Goal: Transaction & Acquisition: Purchase product/service

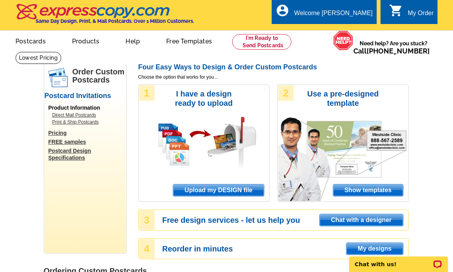
click at [248, 190] on span "Upload my DESIGN file" at bounding box center [218, 190] width 90 height 12
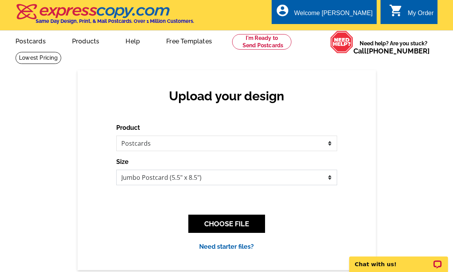
select select "3"
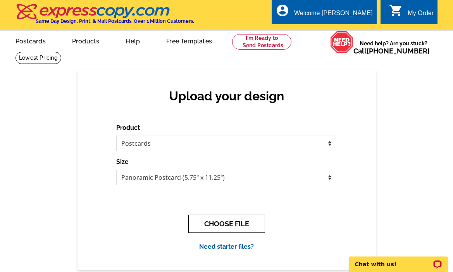
click at [230, 219] on button "CHOOSE FILE" at bounding box center [226, 224] width 77 height 18
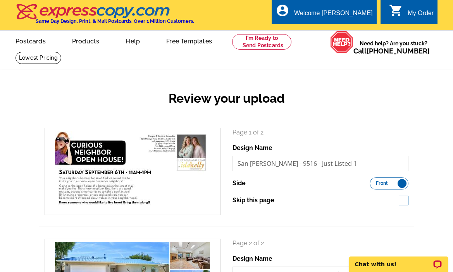
click at [401, 183] on label "Front Back" at bounding box center [389, 183] width 39 height 12
click at [374, 181] on input "Front Back" at bounding box center [374, 181] width 0 height 0
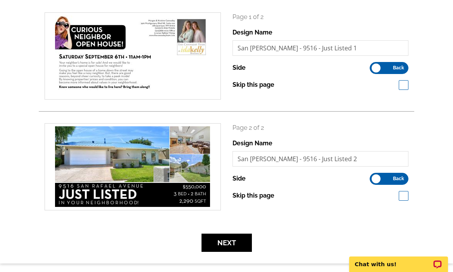
click at [375, 180] on label "Front Back" at bounding box center [389, 179] width 39 height 12
click at [374, 177] on input "Front Back" at bounding box center [374, 177] width 0 height 0
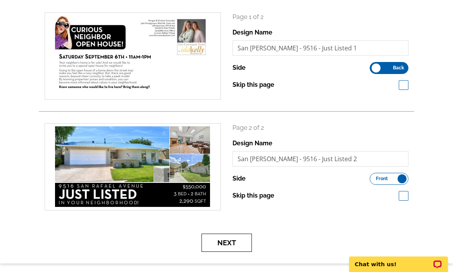
click at [227, 241] on button "Next" at bounding box center [226, 243] width 50 height 18
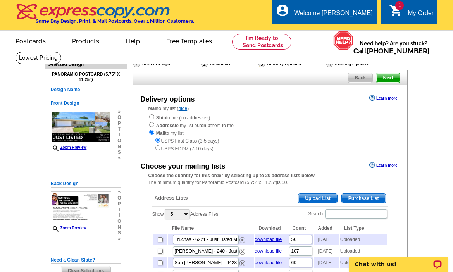
click at [315, 195] on span "Upload List" at bounding box center [317, 198] width 38 height 9
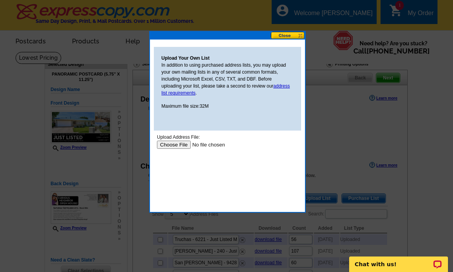
click at [176, 145] on input "file" at bounding box center [206, 145] width 98 height 8
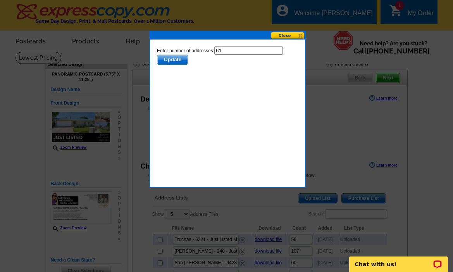
click at [233, 51] on input "61" at bounding box center [248, 50] width 69 height 8
type input "60"
click at [169, 58] on span "Update" at bounding box center [172, 59] width 31 height 9
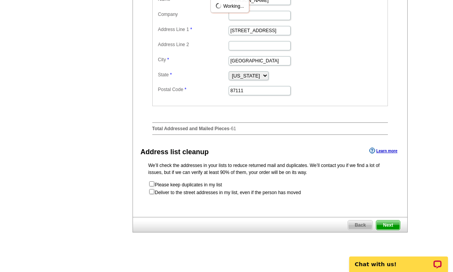
scroll to position [397, 0]
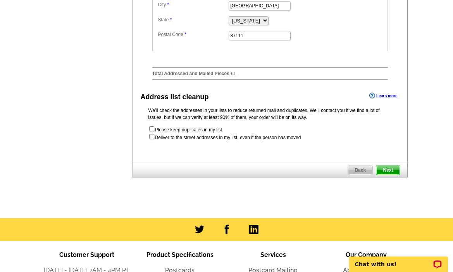
click at [393, 175] on span "Next" at bounding box center [387, 169] width 23 height 9
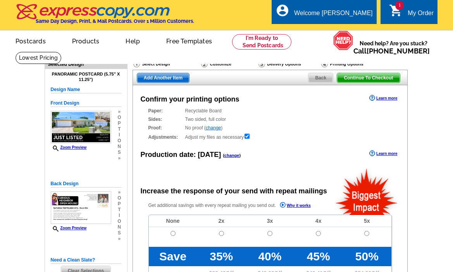
radio input "false"
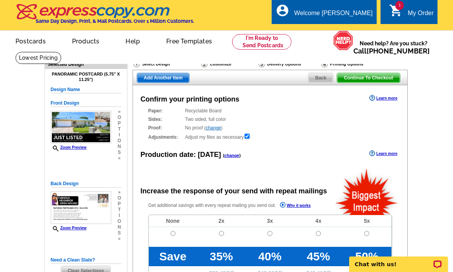
click at [171, 232] on input "radio" at bounding box center [172, 233] width 5 height 5
radio input "true"
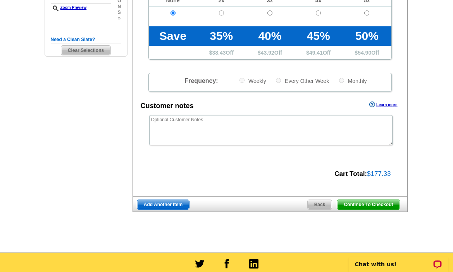
scroll to position [227, 0]
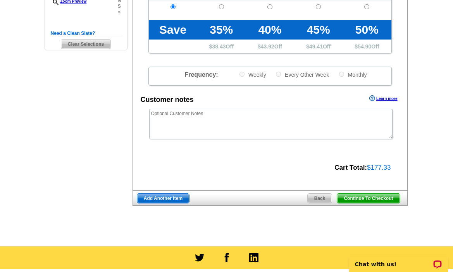
click at [376, 195] on span "Continue To Checkout" at bounding box center [368, 198] width 62 height 9
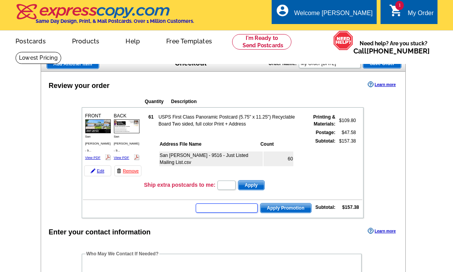
drag, startPoint x: 231, startPoint y: 211, endPoint x: 234, endPoint y: 206, distance: 5.6
click at [231, 211] on input "text" at bounding box center [227, 207] width 62 height 9
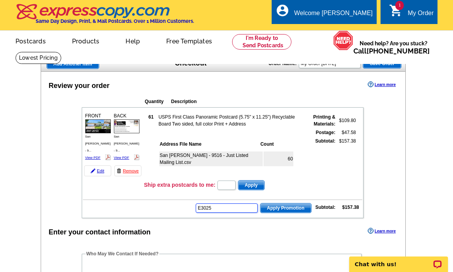
type input "E3025"
click at [283, 206] on span "Apply Promotion" at bounding box center [285, 207] width 51 height 9
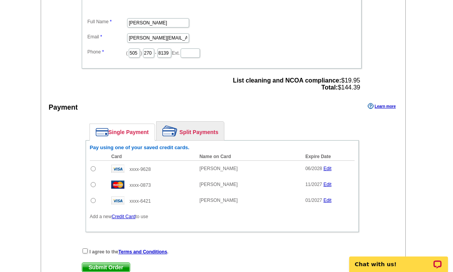
scroll to position [283, 0]
click at [93, 184] on input "radio" at bounding box center [93, 184] width 5 height 5
radio input "true"
click at [84, 251] on input "checkbox" at bounding box center [85, 250] width 5 height 5
checkbox input "true"
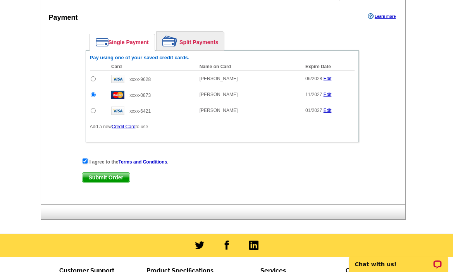
scroll to position [381, 0]
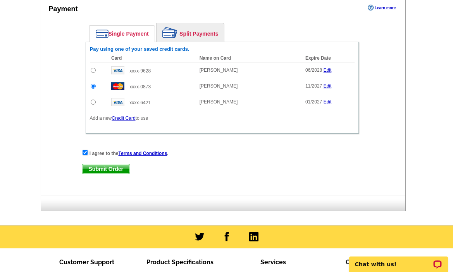
click at [118, 172] on span "Submit Order" at bounding box center [106, 168] width 48 height 9
